Goal: Task Accomplishment & Management: Manage account settings

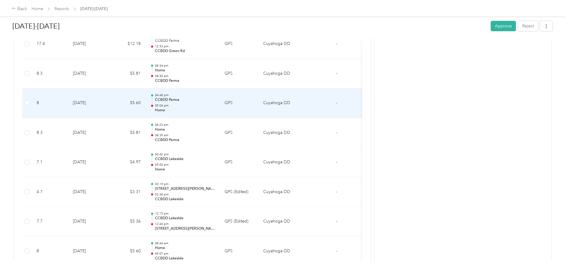
scroll to position [536, 0]
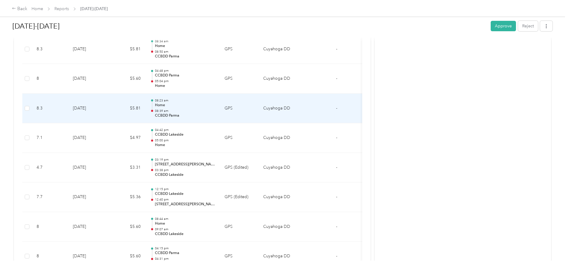
click at [215, 109] on p "08:39 am" at bounding box center [185, 111] width 60 height 4
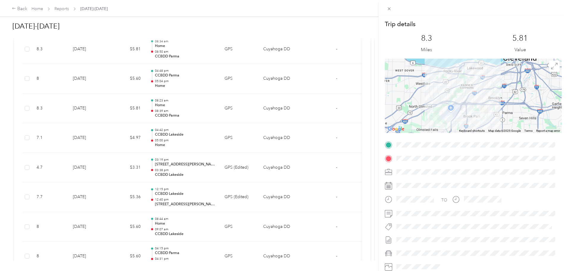
click at [219, 138] on div "Trip details This trip cannot be edited because it is either under review, appr…" at bounding box center [284, 135] width 568 height 271
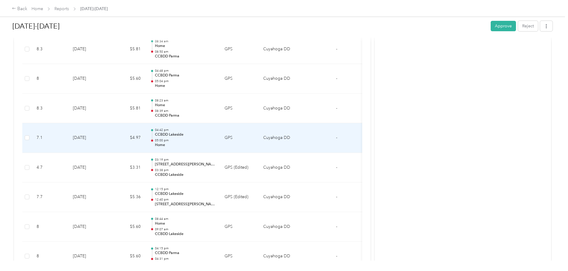
click at [209, 140] on p "05:00 pm" at bounding box center [185, 140] width 60 height 4
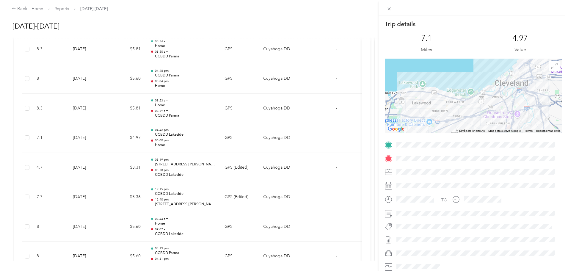
click at [69, 9] on div "Trip details This trip cannot be edited because it is either under review, appr…" at bounding box center [284, 135] width 568 height 271
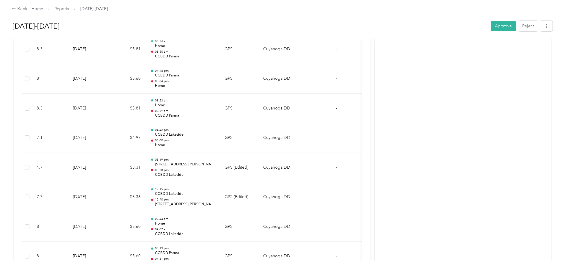
click at [27, 9] on div "Back" at bounding box center [19, 8] width 15 height 7
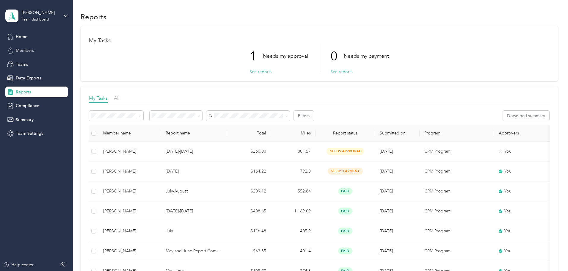
click at [24, 50] on span "Members" at bounding box center [25, 50] width 18 height 6
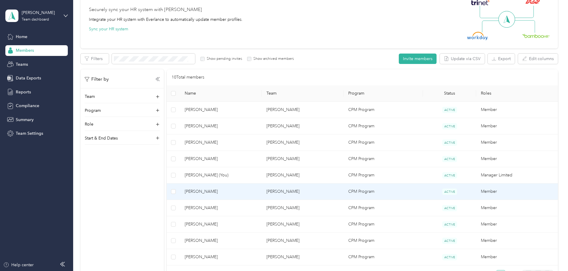
scroll to position [60, 0]
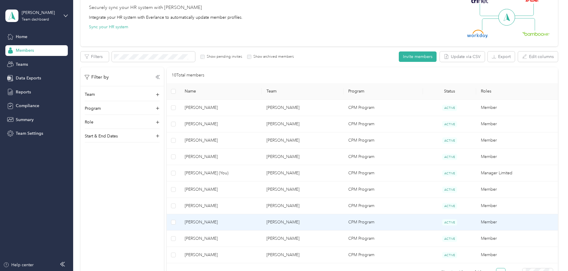
click at [249, 225] on span "[PERSON_NAME]" at bounding box center [221, 222] width 72 height 7
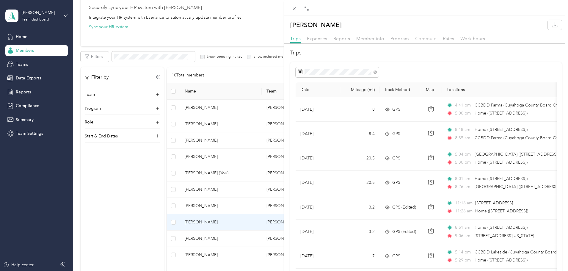
click at [427, 37] on span "Commute" at bounding box center [425, 39] width 21 height 6
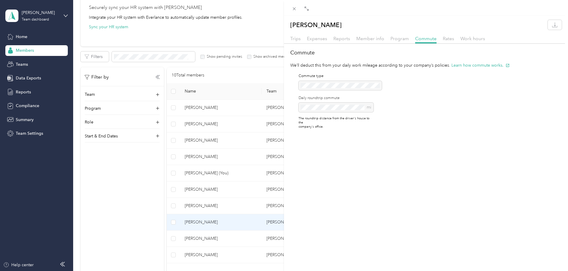
click at [37, 35] on div "[PERSON_NAME] Trips Expenses Reports Member info Program Commute Rates Work hou…" at bounding box center [284, 135] width 568 height 271
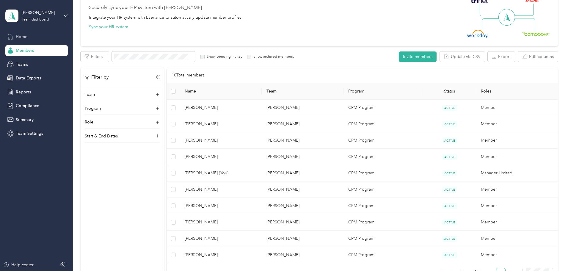
click at [20, 38] on span "Home" at bounding box center [22, 37] width 12 height 6
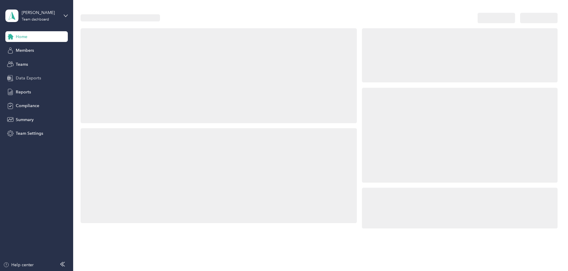
scroll to position [60, 0]
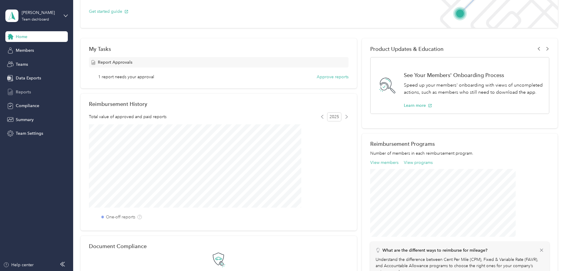
click at [37, 94] on div "Reports" at bounding box center [36, 92] width 62 height 11
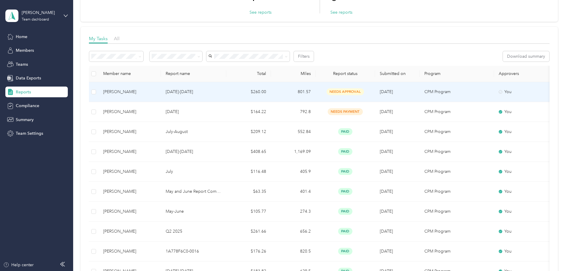
click at [156, 91] on div "[PERSON_NAME]" at bounding box center [129, 92] width 53 height 7
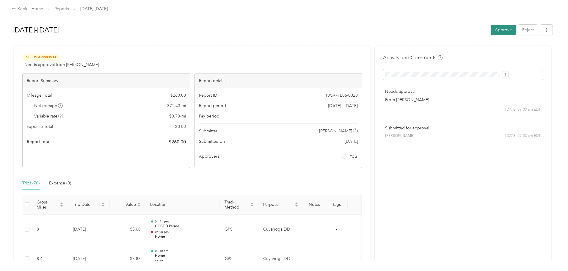
click at [491, 28] on button "Approve" at bounding box center [503, 30] width 25 height 10
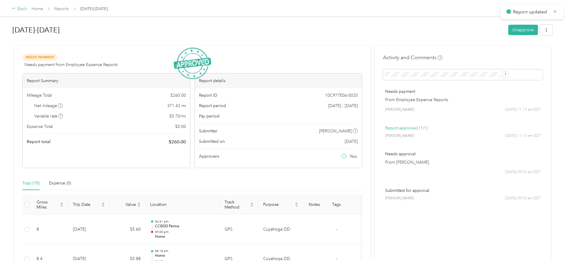
click at [27, 12] on div "Back" at bounding box center [19, 8] width 15 height 7
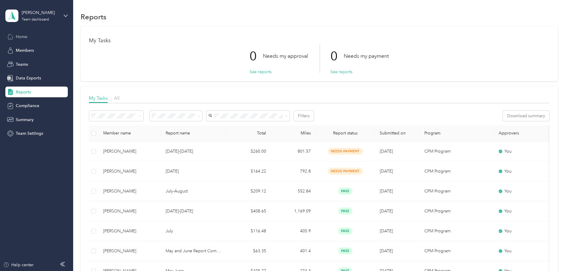
click at [26, 35] on span "Home" at bounding box center [22, 37] width 12 height 6
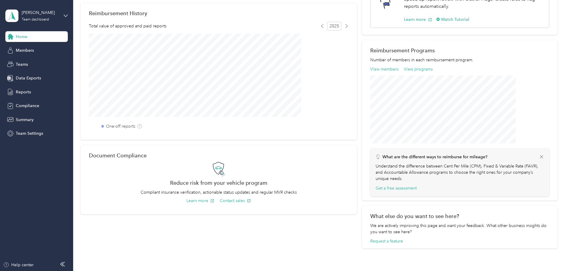
scroll to position [149, 0]
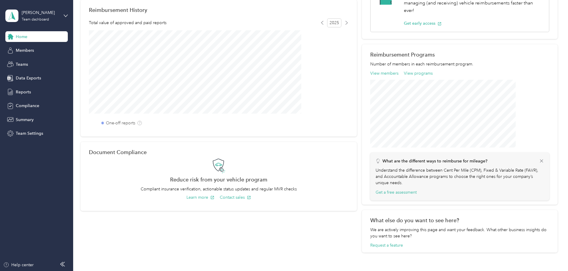
click at [407, 77] on div "Reimbursement Programs Number of members in each reimbursement program. View me…" at bounding box center [460, 124] width 196 height 161
click at [407, 75] on button "View programs" at bounding box center [418, 73] width 29 height 6
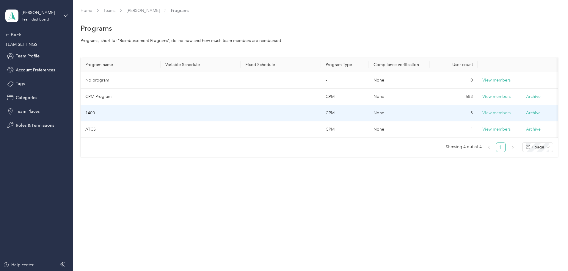
click at [499, 115] on button "View members" at bounding box center [497, 113] width 28 height 7
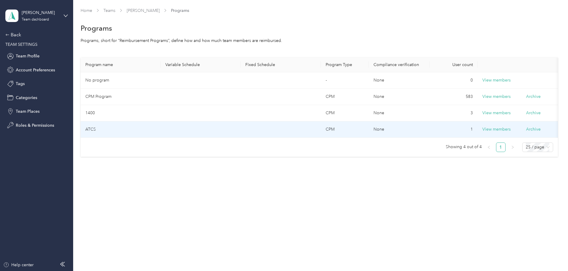
click at [235, 127] on td at bounding box center [201, 129] width 80 height 16
